Goal: Task Accomplishment & Management: Manage account settings

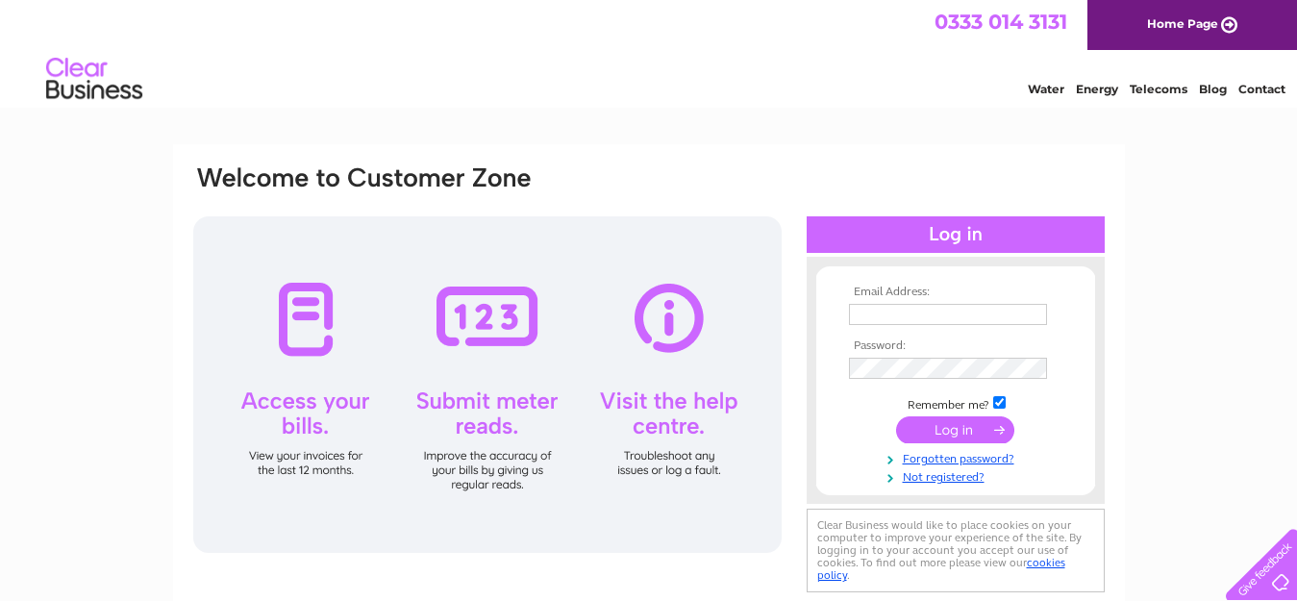
click at [884, 312] on input "text" at bounding box center [948, 314] width 198 height 21
type input "rees.tanrhos@outlook.com"
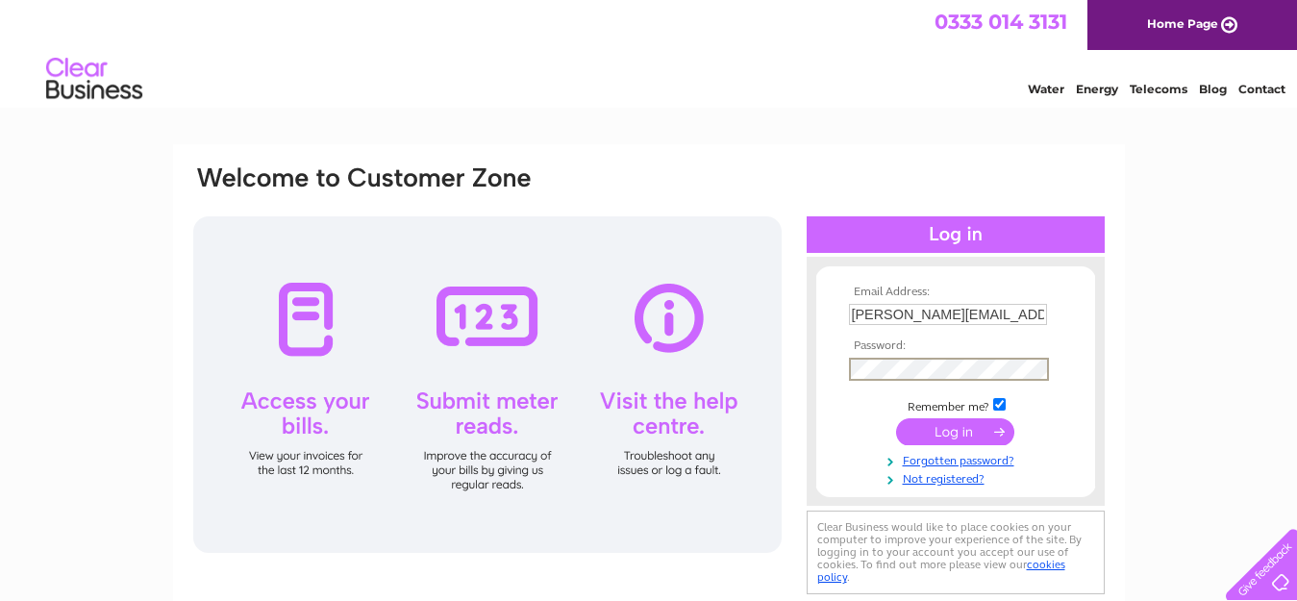
click at [975, 436] on input "submit" at bounding box center [955, 431] width 118 height 27
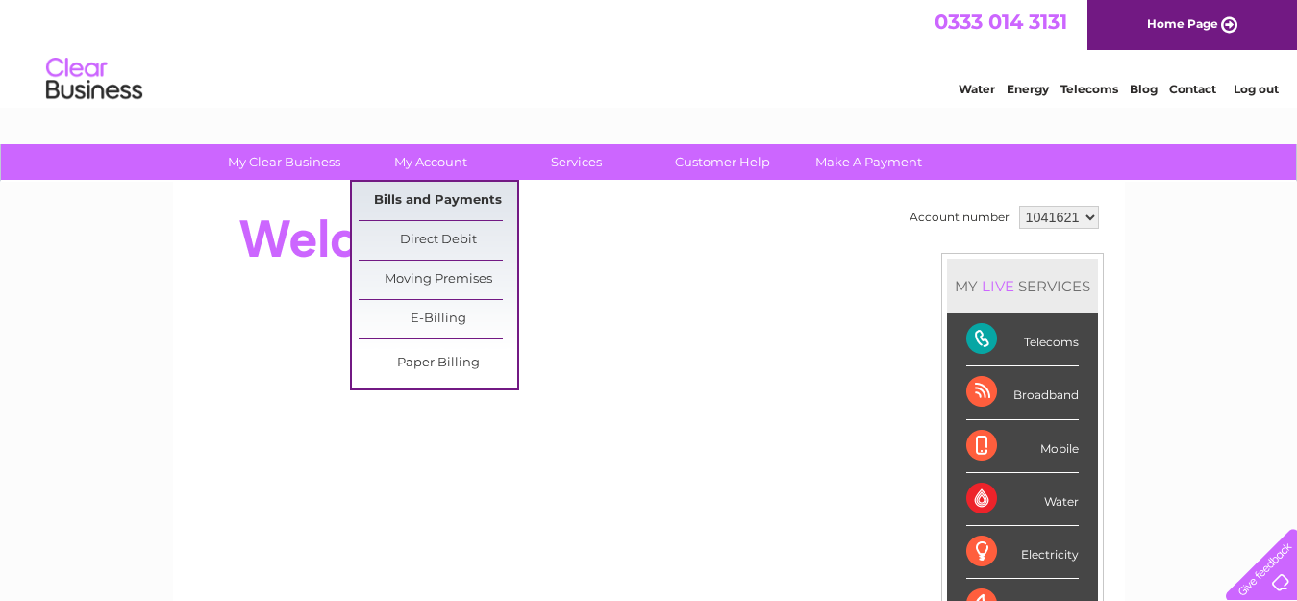
click at [417, 197] on link "Bills and Payments" at bounding box center [438, 201] width 159 height 38
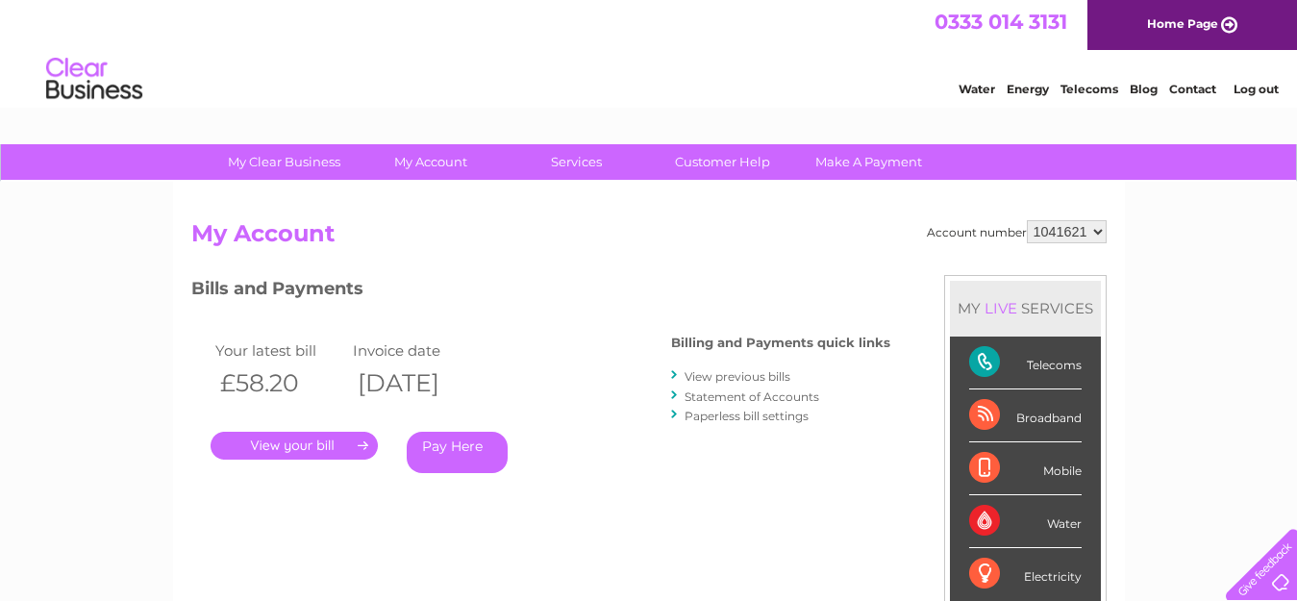
click at [288, 446] on link "." at bounding box center [294, 446] width 167 height 28
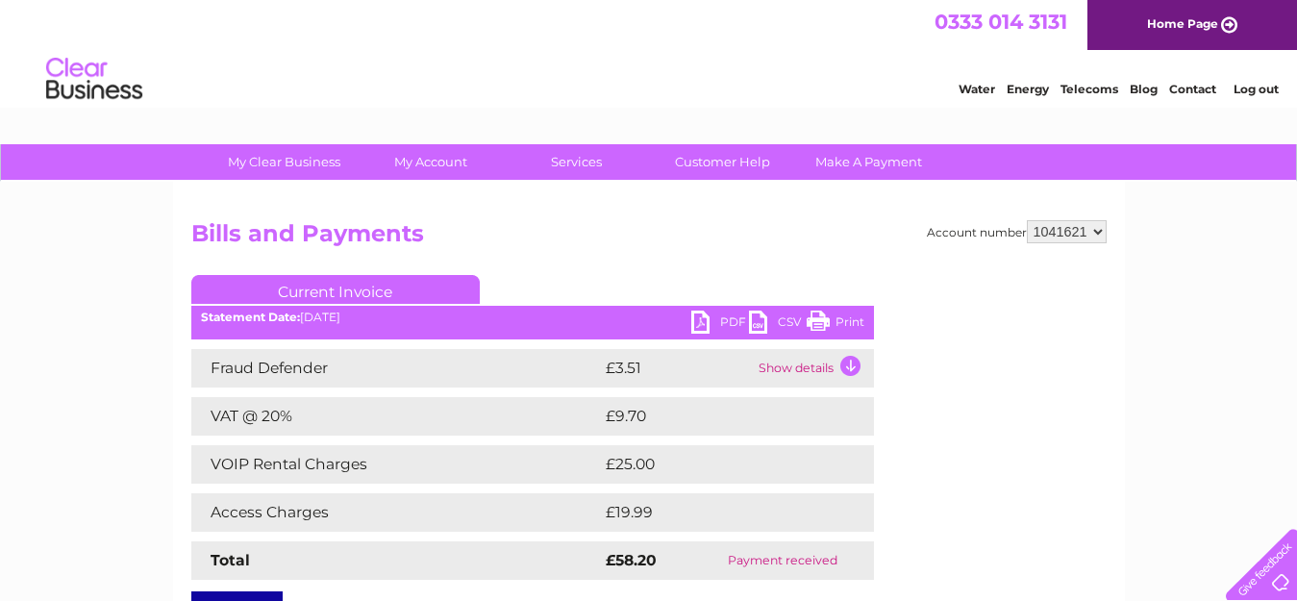
click at [844, 364] on td "Show details" at bounding box center [814, 368] width 120 height 38
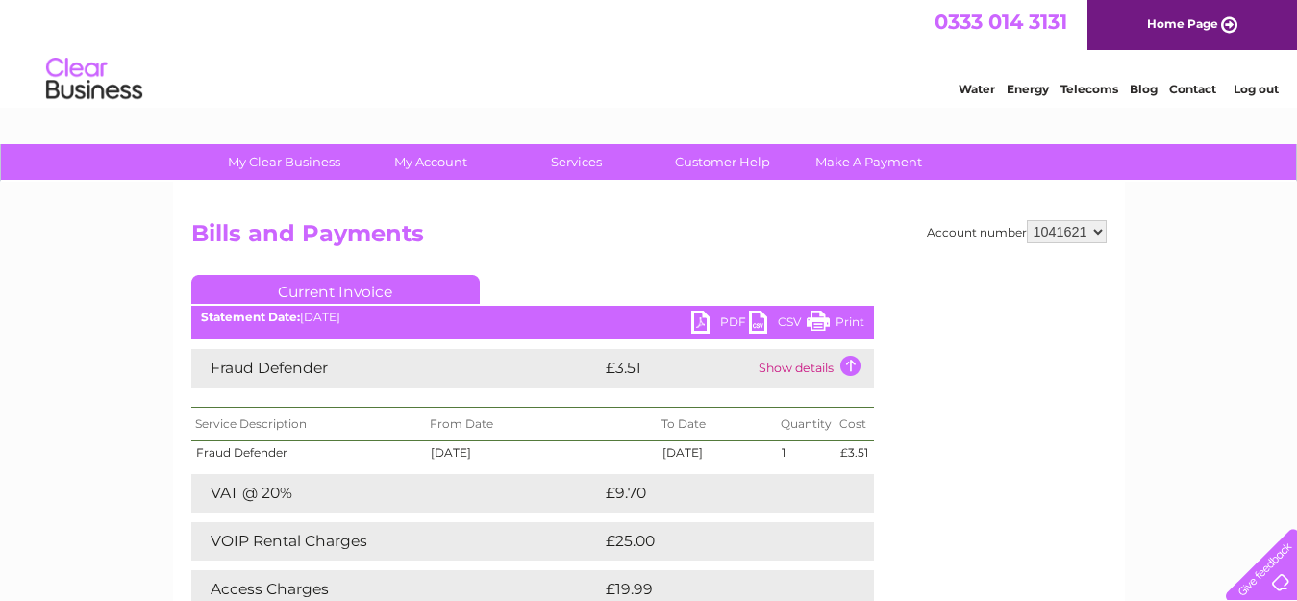
click at [855, 369] on td "Show details" at bounding box center [814, 368] width 120 height 38
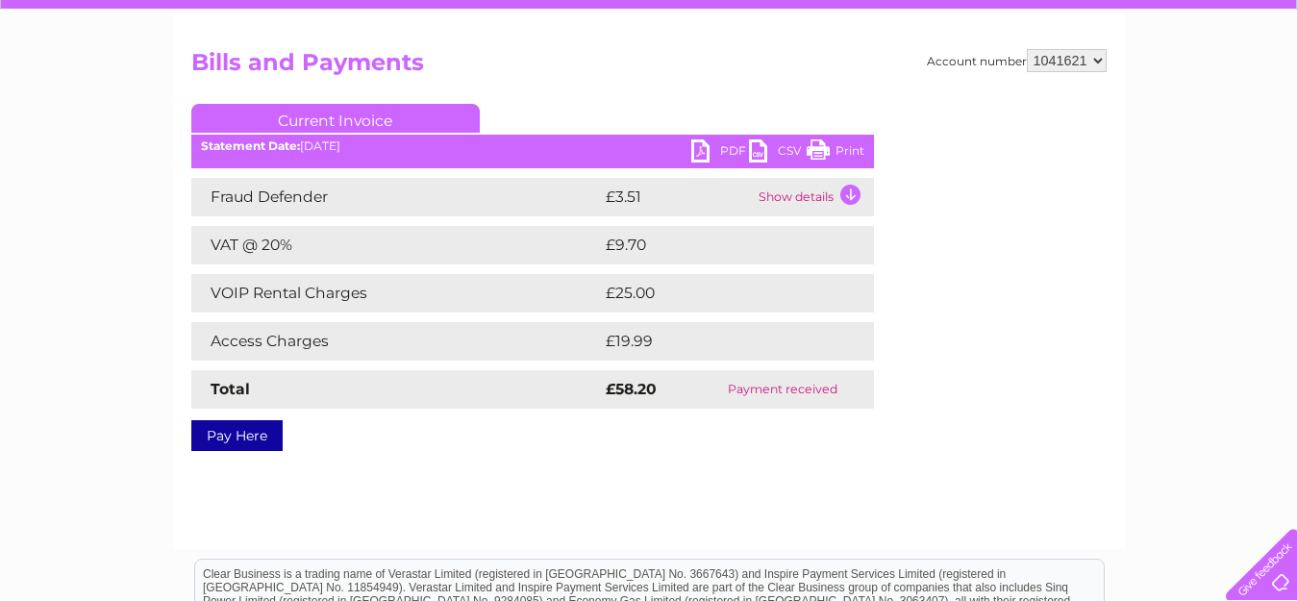
scroll to position [170, 0]
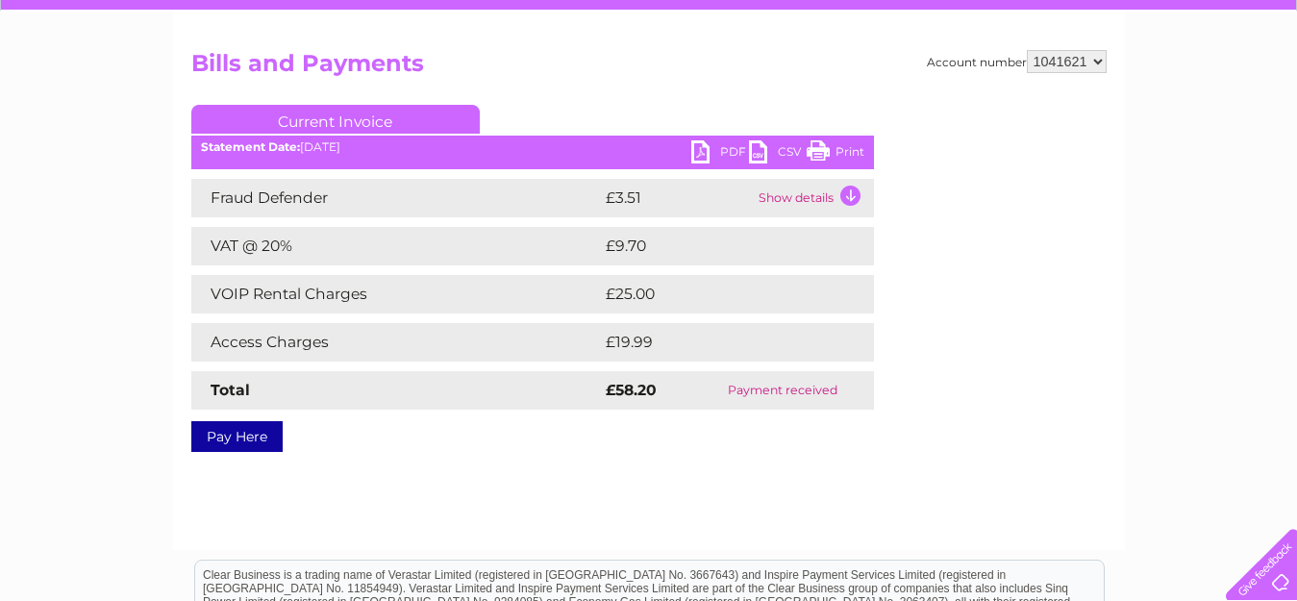
click at [847, 153] on link "Print" at bounding box center [836, 154] width 58 height 28
click at [999, 548] on div "Account number 1041621 Bills and Payments Current Invoice PDF CSV Print" at bounding box center [649, 281] width 952 height 538
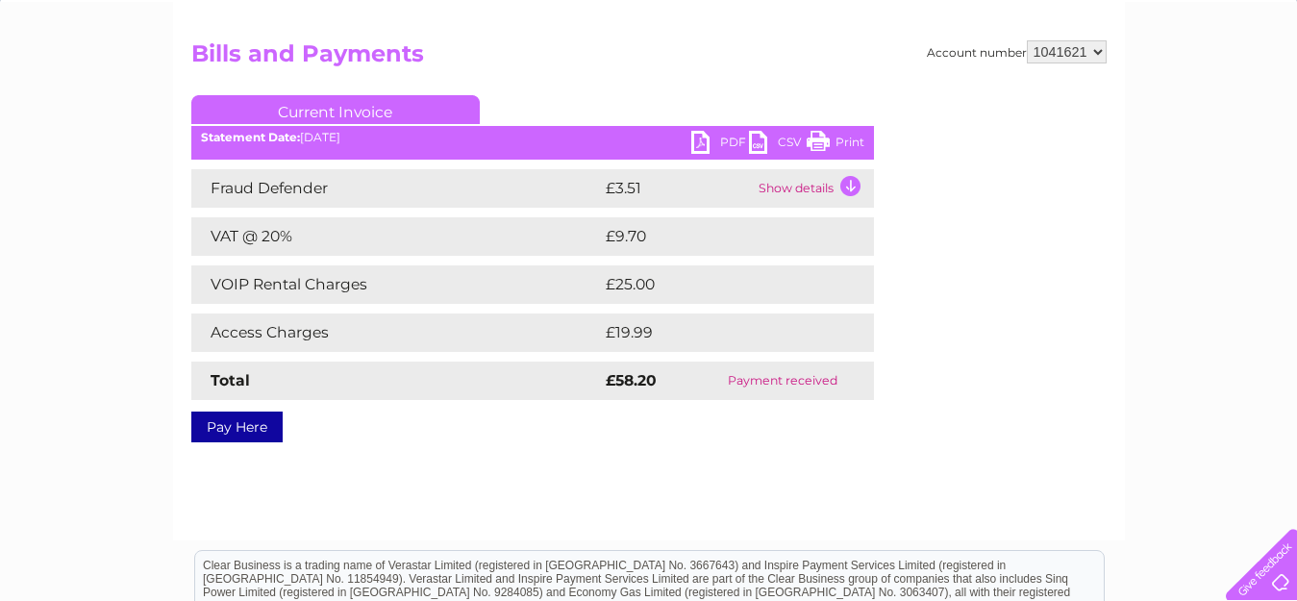
scroll to position [0, 0]
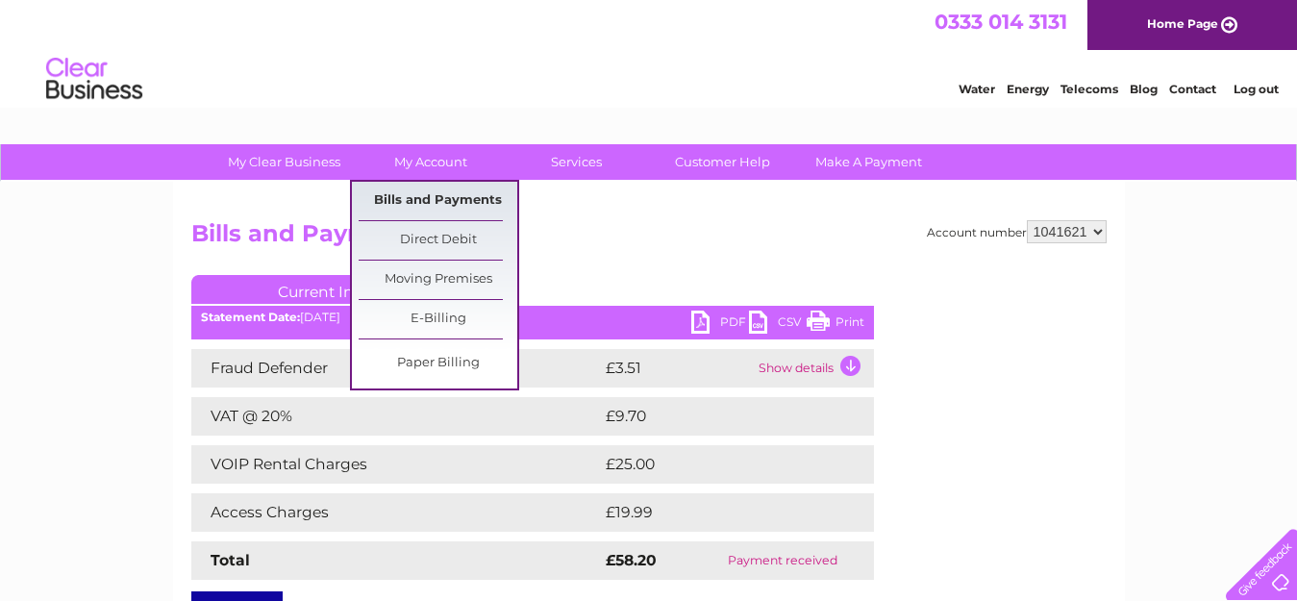
click at [423, 199] on link "Bills and Payments" at bounding box center [438, 201] width 159 height 38
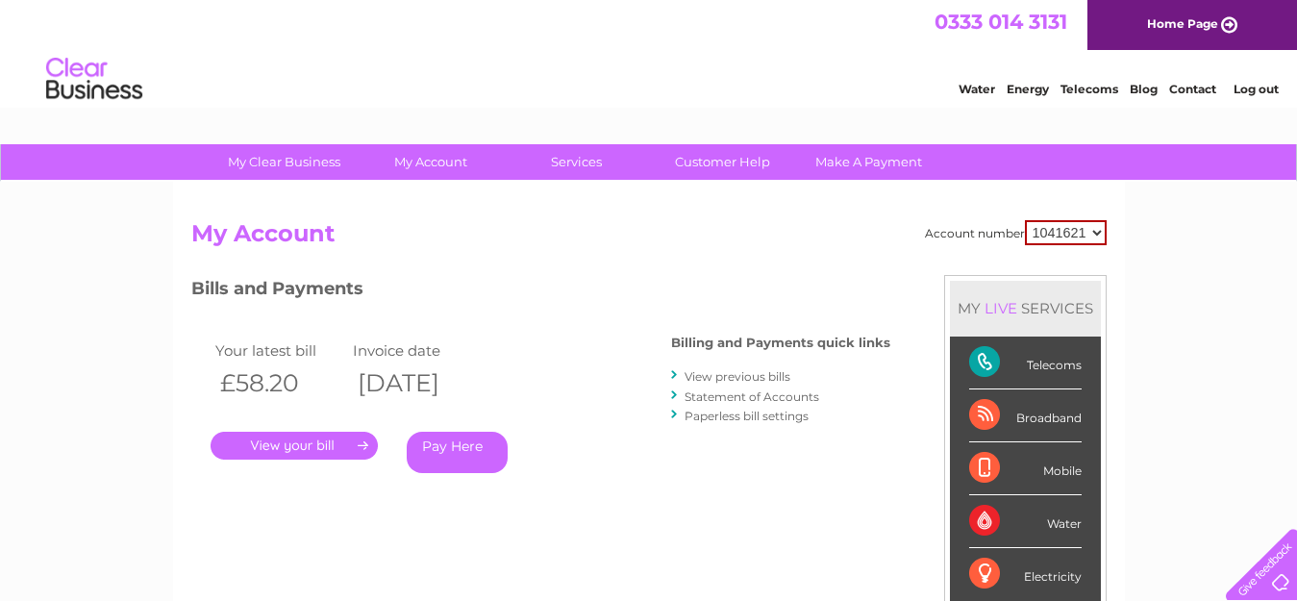
click at [749, 371] on link "View previous bills" at bounding box center [738, 376] width 106 height 14
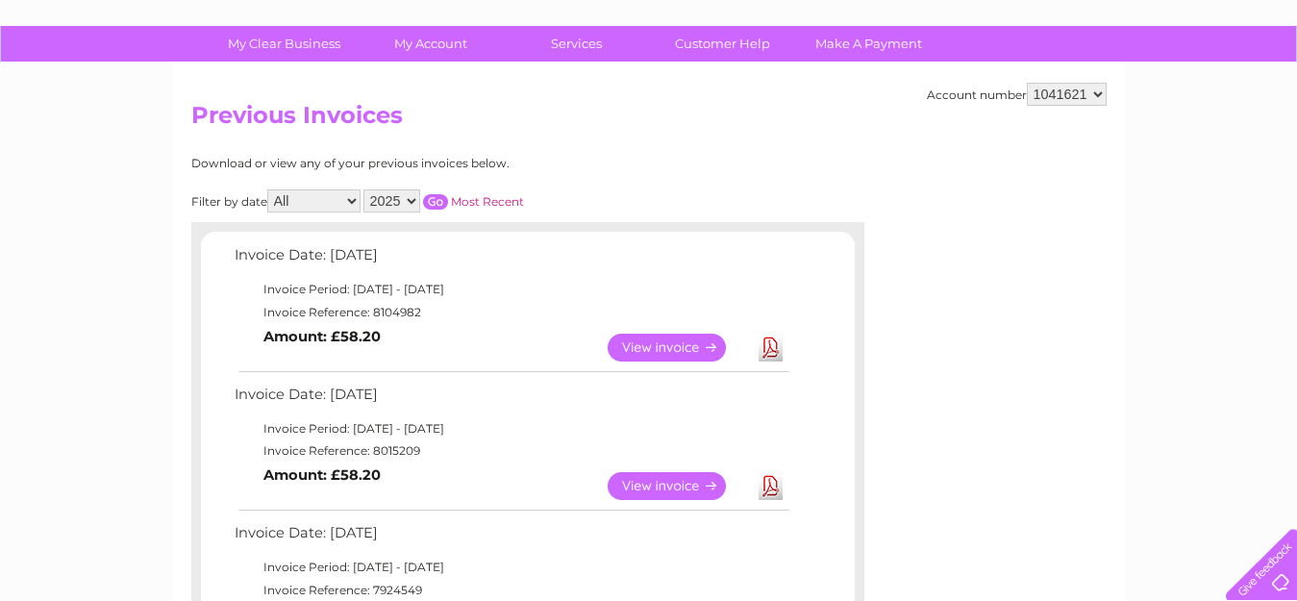
scroll to position [157, 0]
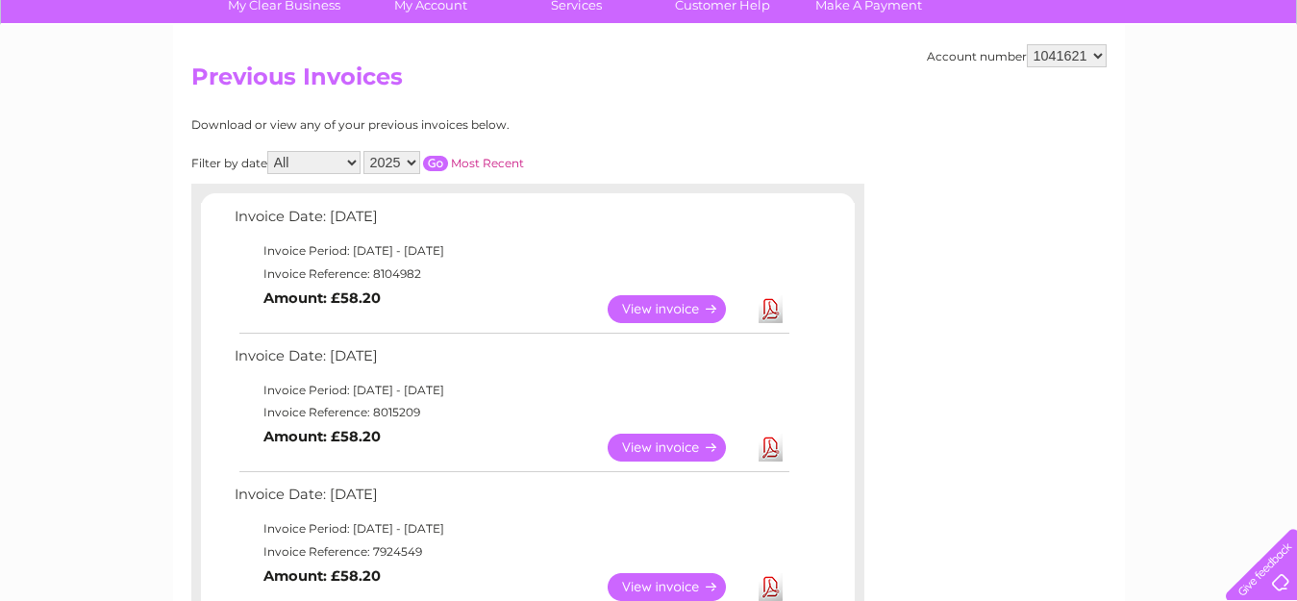
click at [639, 448] on link "View" at bounding box center [678, 448] width 141 height 28
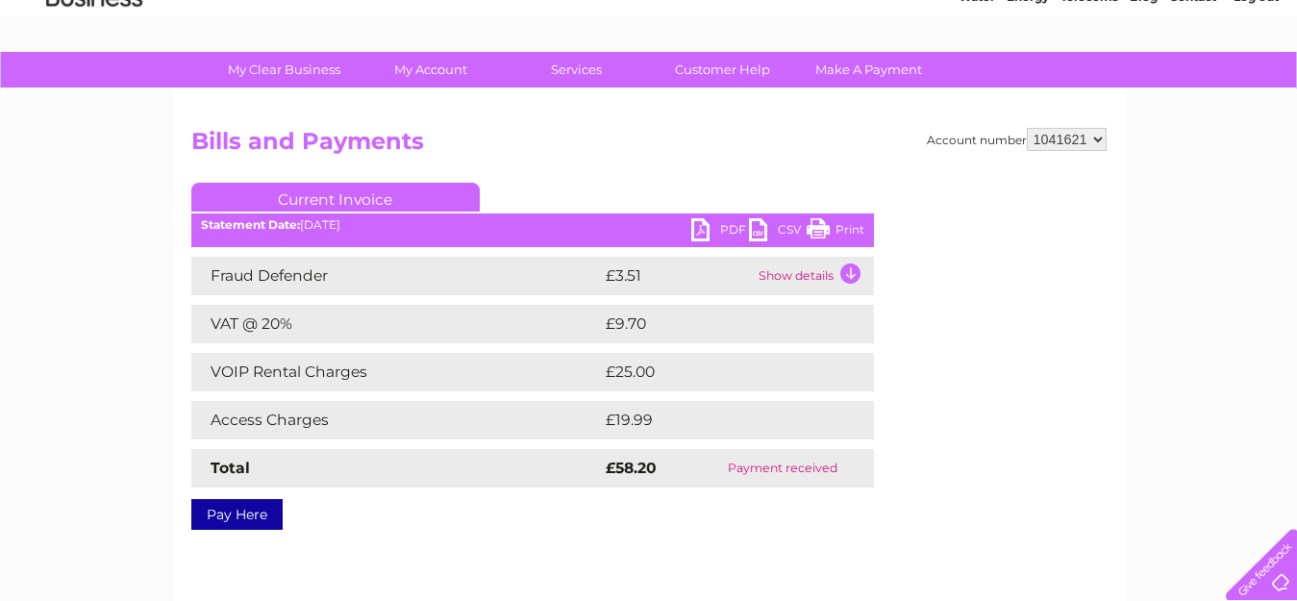
scroll to position [102, 0]
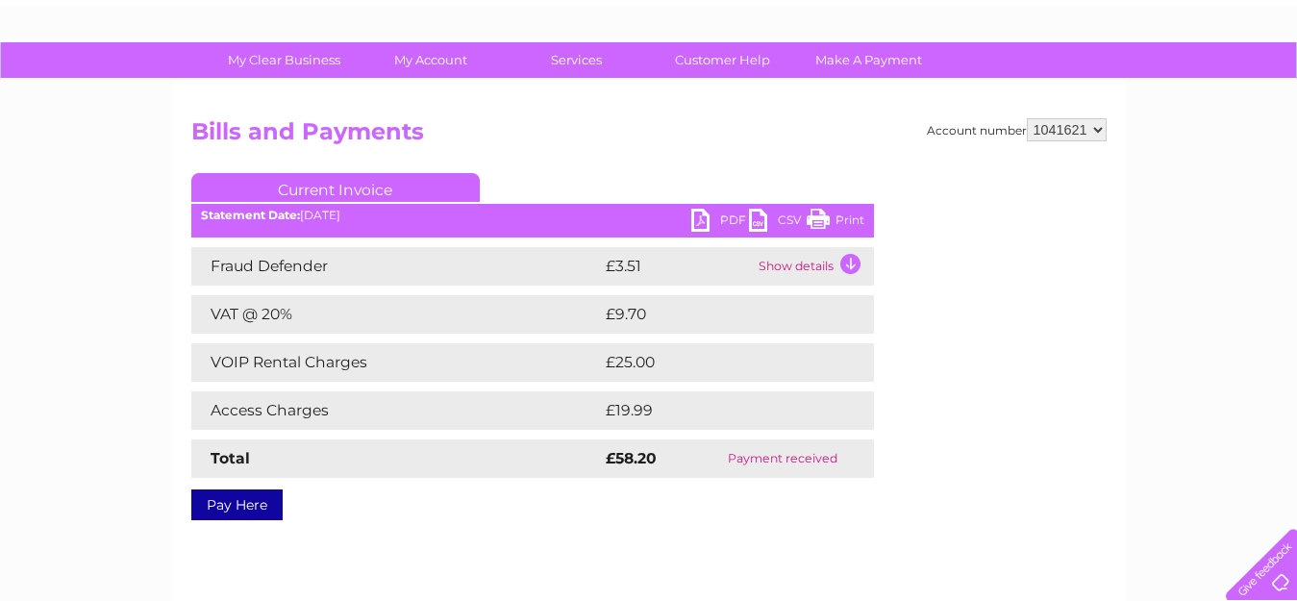
click at [842, 219] on link "Print" at bounding box center [836, 223] width 58 height 28
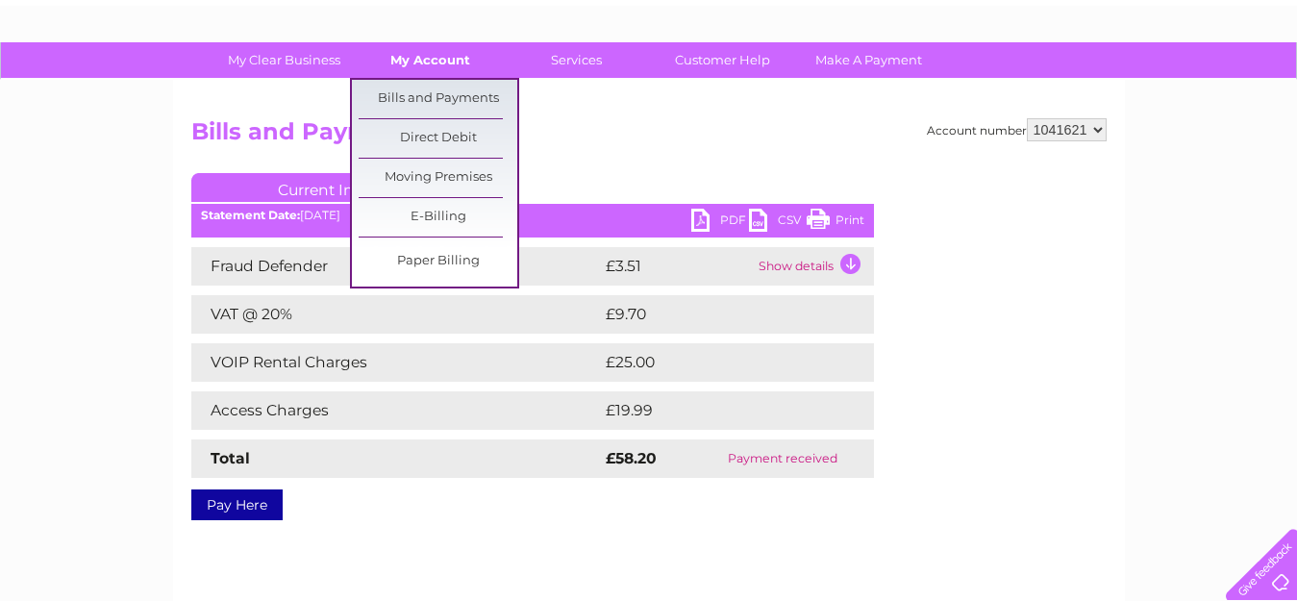
click at [406, 56] on link "My Account" at bounding box center [430, 60] width 159 height 36
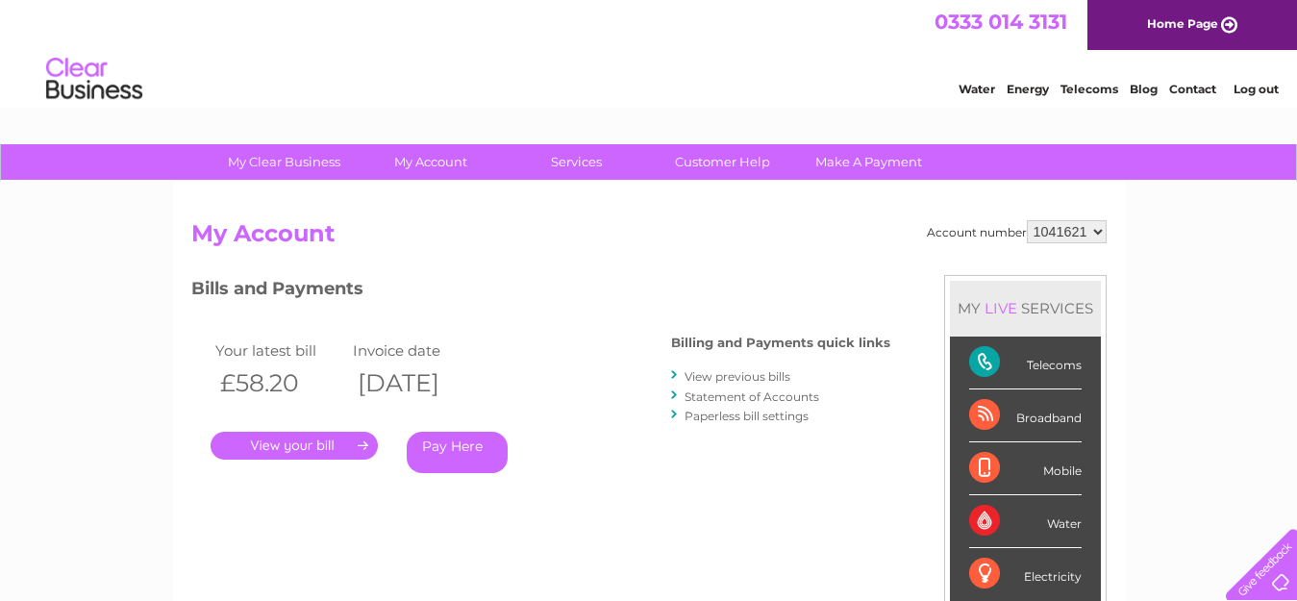
click at [623, 163] on link "Services" at bounding box center [576, 162] width 159 height 36
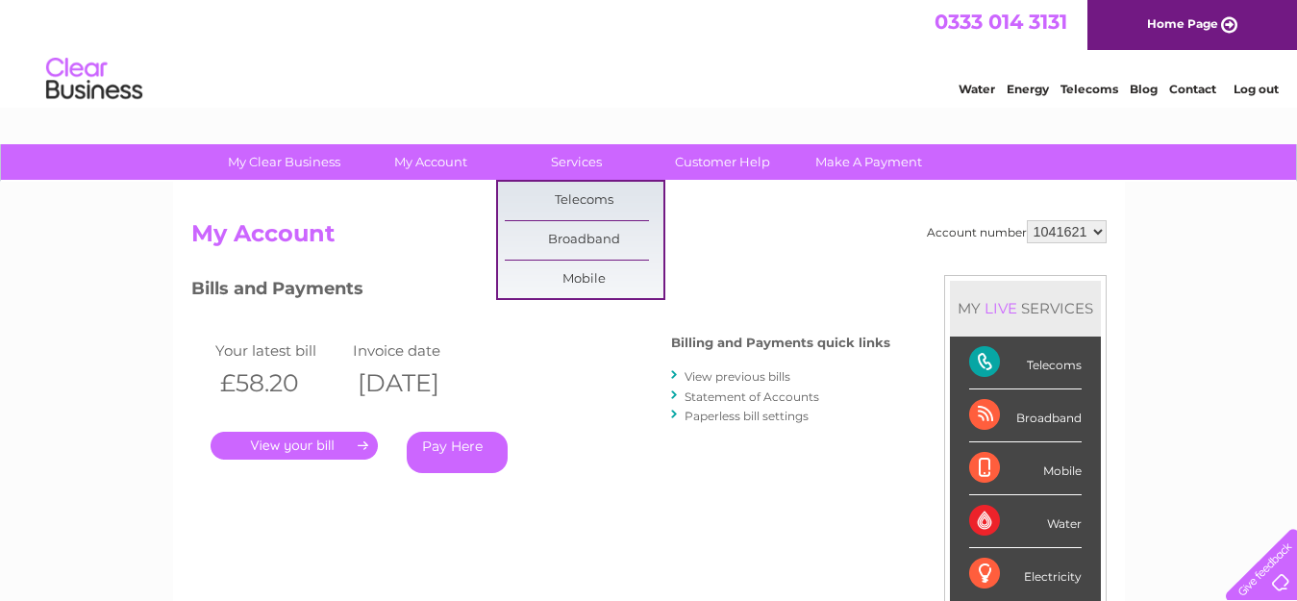
click at [623, 163] on link "Services" at bounding box center [576, 162] width 159 height 36
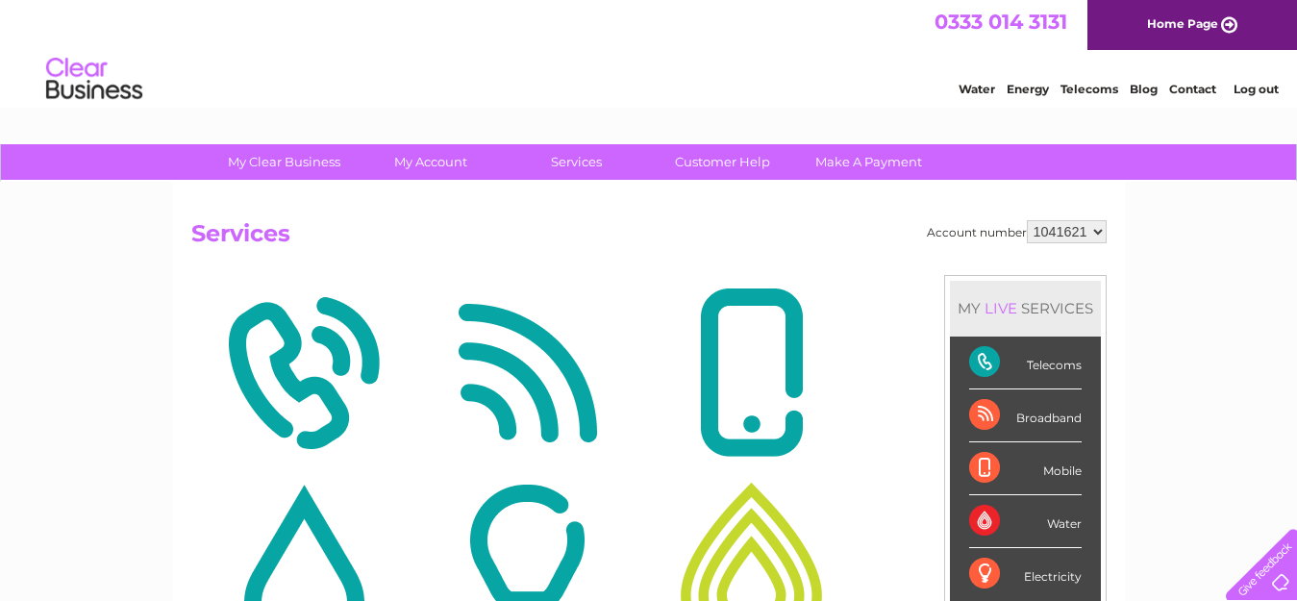
click at [1246, 84] on link "Log out" at bounding box center [1256, 89] width 45 height 14
